Goal: Task Accomplishment & Management: Manage account settings

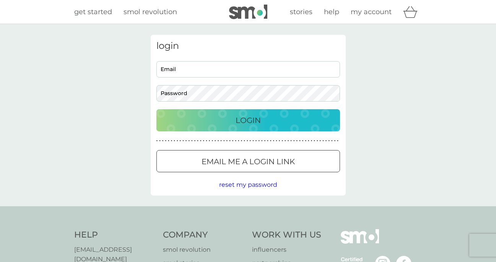
type input "[PERSON_NAME][EMAIL_ADDRESS][PERSON_NAME][DOMAIN_NAME]"
click at [244, 121] on p "Login" at bounding box center [248, 120] width 25 height 12
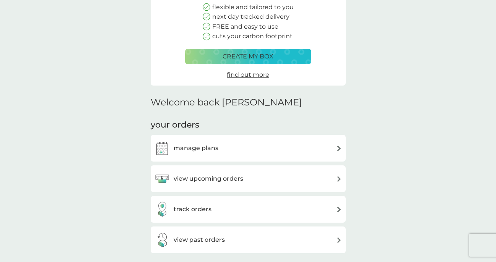
scroll to position [114, 0]
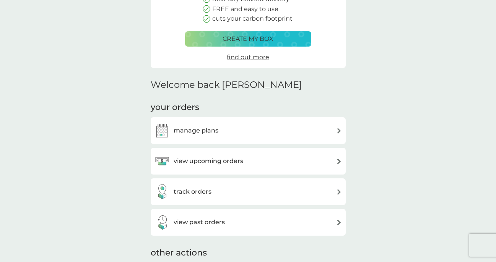
click at [225, 159] on h3 "view upcoming orders" at bounding box center [209, 161] width 70 height 10
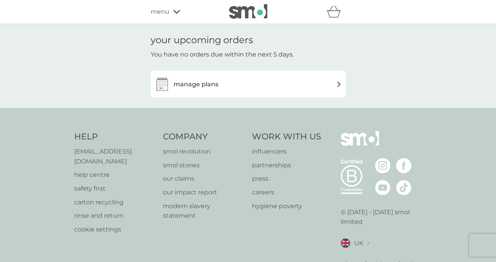
click at [231, 84] on div "manage plans" at bounding box center [248, 84] width 187 height 15
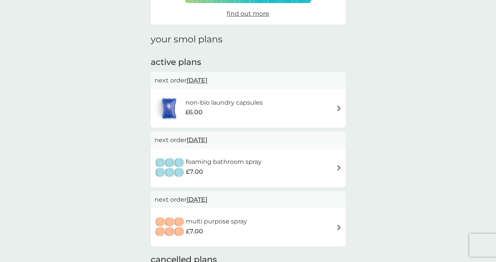
scroll to position [98, 0]
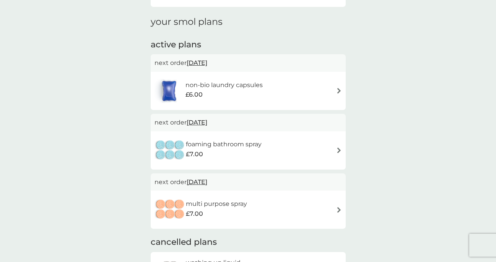
click at [234, 97] on div "£6.00" at bounding box center [224, 95] width 77 height 10
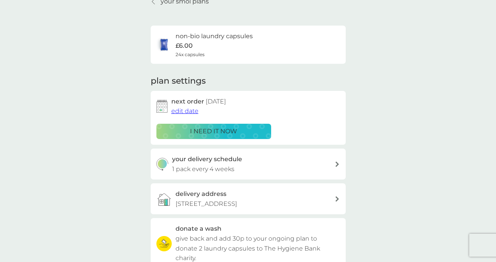
scroll to position [39, 0]
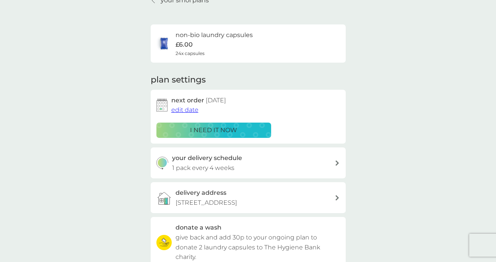
click at [233, 176] on div "your delivery schedule 1 pack every 4 weeks" at bounding box center [248, 163] width 195 height 31
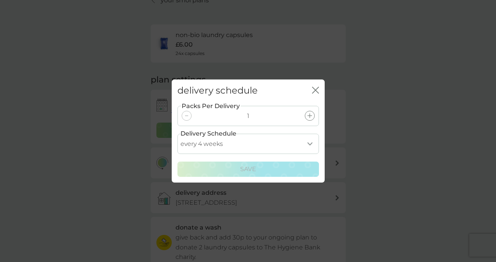
click at [302, 142] on select "every 1 week every 2 weeks every 3 weeks every 4 weeks every 5 weeks every 6 we…" at bounding box center [248, 144] width 142 height 20
select select "35"
click at [177, 134] on select "every 1 week every 2 weeks every 3 weeks every 4 weeks every 5 weeks every 6 we…" at bounding box center [248, 144] width 142 height 20
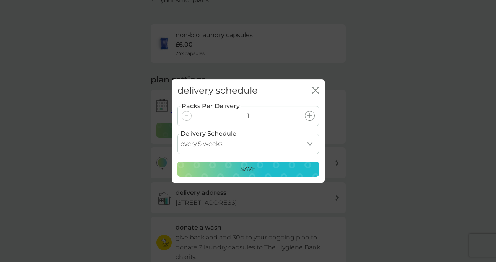
click at [262, 171] on div "Save" at bounding box center [248, 169] width 132 height 10
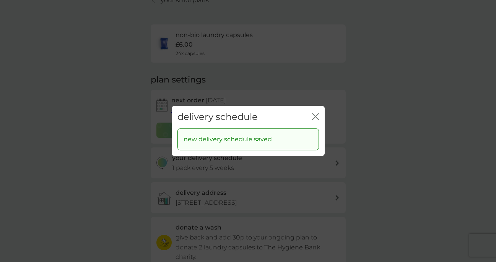
click at [124, 186] on div "delivery schedule close new delivery schedule saved" at bounding box center [248, 131] width 496 height 262
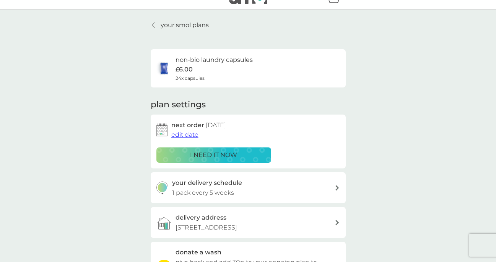
scroll to position [0, 0]
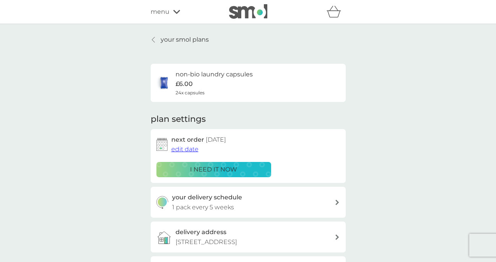
click at [174, 26] on div "your smol plans non-bio laundry capsules £6.00 24x capsules plan settings next …" at bounding box center [248, 206] width 496 height 365
click at [174, 35] on p "your smol plans" at bounding box center [185, 40] width 48 height 10
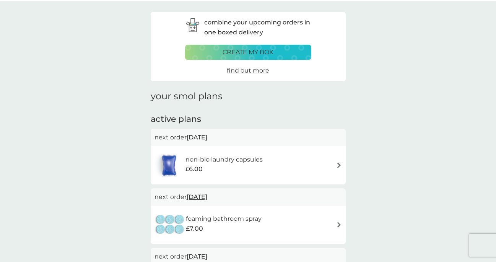
scroll to position [33, 0]
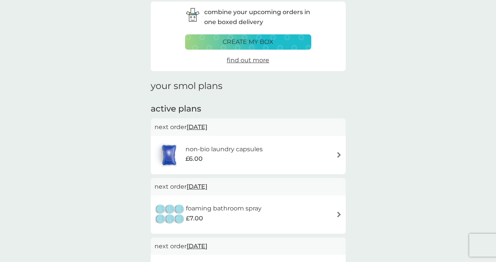
click at [228, 156] on div "£6.00" at bounding box center [224, 159] width 77 height 10
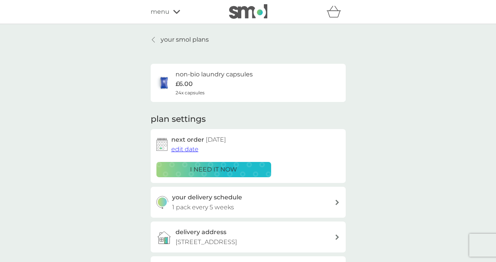
click at [190, 150] on span "edit date" at bounding box center [184, 149] width 27 height 7
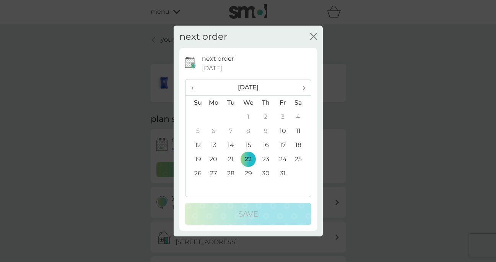
click at [302, 87] on span "›" at bounding box center [301, 88] width 8 height 16
click at [215, 129] on td "3" at bounding box center [214, 131] width 18 height 14
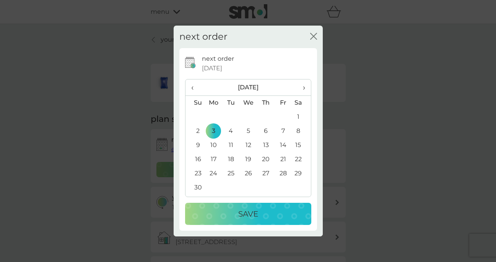
click at [241, 213] on p "Save" at bounding box center [248, 214] width 20 height 12
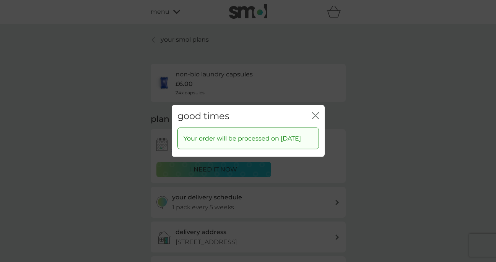
click at [315, 112] on icon "close" at bounding box center [315, 115] width 7 height 7
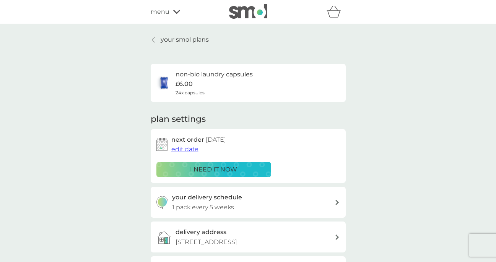
click at [190, 149] on span "edit date" at bounding box center [184, 149] width 27 height 7
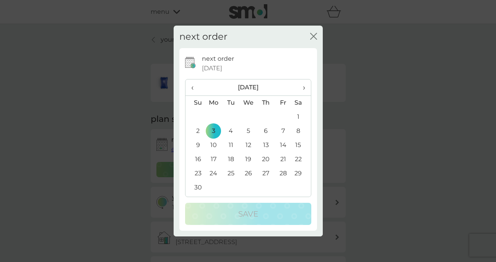
click at [245, 131] on td "5" at bounding box center [248, 131] width 18 height 14
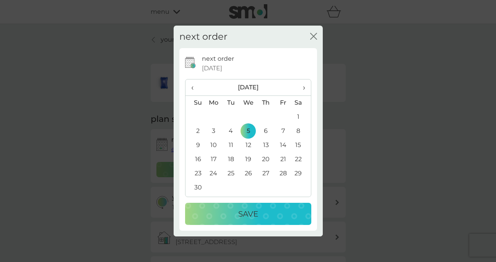
click at [229, 212] on div "Save" at bounding box center [248, 214] width 111 height 12
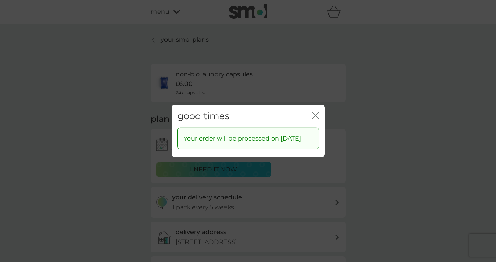
click at [317, 113] on icon "close" at bounding box center [317, 116] width 3 height 6
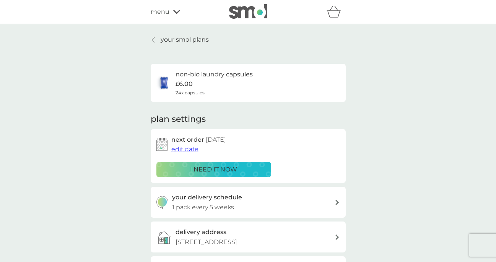
click at [172, 39] on p "your smol plans" at bounding box center [185, 40] width 48 height 10
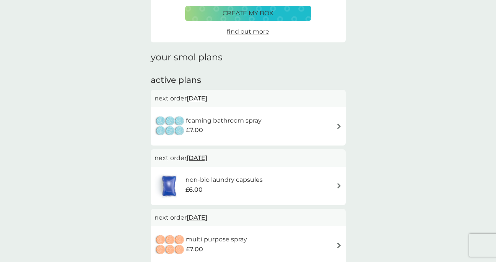
scroll to position [63, 0]
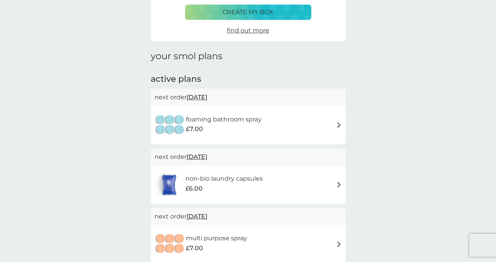
click at [254, 137] on div "foaming bathroom spray £7.00" at bounding box center [212, 125] width 115 height 27
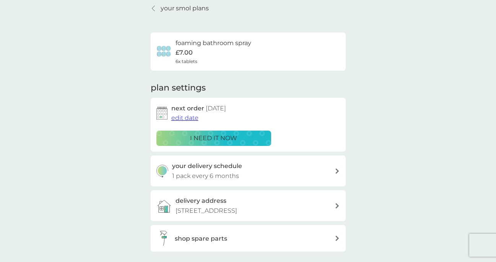
scroll to position [31, 0]
click at [184, 119] on span "edit date" at bounding box center [184, 118] width 27 height 7
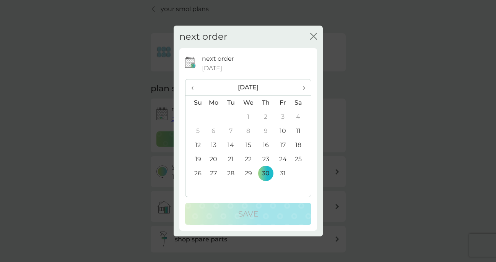
click at [302, 90] on span "›" at bounding box center [301, 88] width 8 height 16
click at [229, 163] on td "18" at bounding box center [230, 160] width 17 height 14
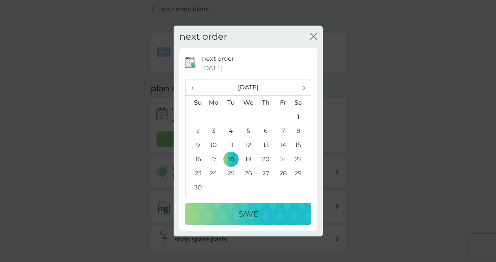
click at [228, 208] on div "Save" at bounding box center [248, 214] width 111 height 12
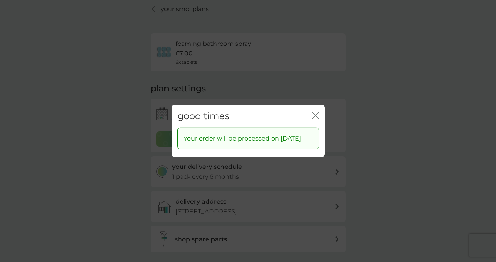
click at [309, 109] on div "good times close" at bounding box center [248, 116] width 153 height 23
click at [315, 113] on icon "close" at bounding box center [314, 116] width 3 height 6
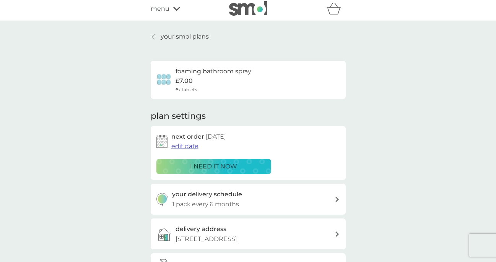
scroll to position [0, 0]
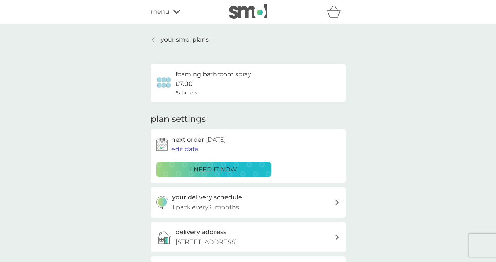
click at [177, 41] on p "your smol plans" at bounding box center [185, 40] width 48 height 10
